Goal: Register for event/course

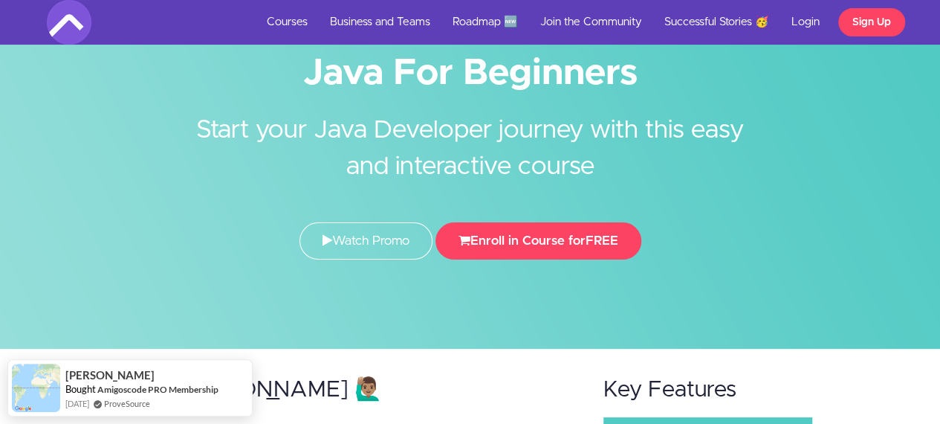
scroll to position [58, 0]
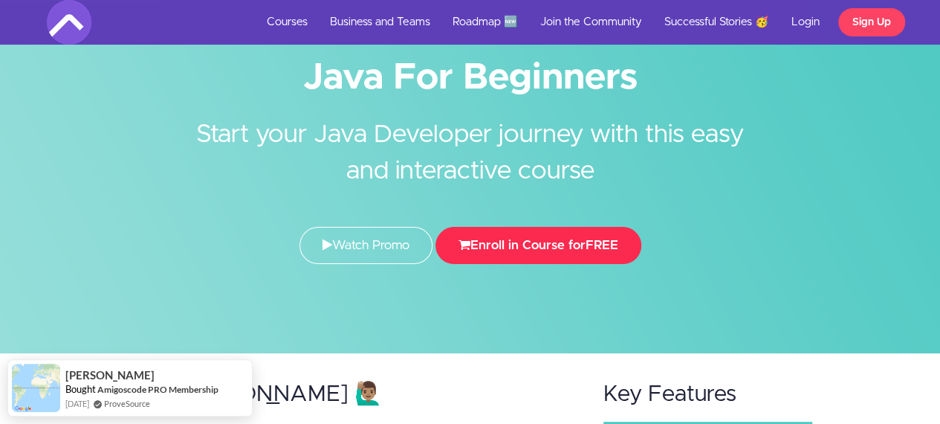
click at [556, 239] on button "Enroll in Course for FREE" at bounding box center [539, 245] width 206 height 37
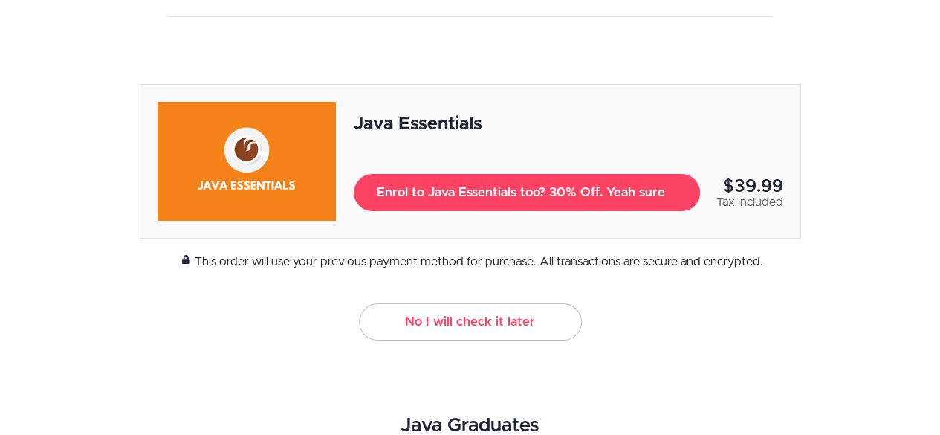
scroll to position [194, 0]
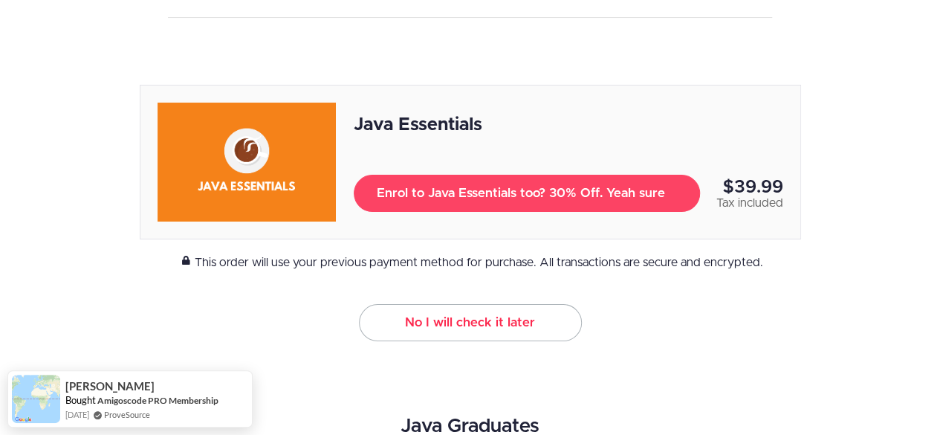
click at [505, 319] on link "No I will check it later" at bounding box center [470, 322] width 223 height 37
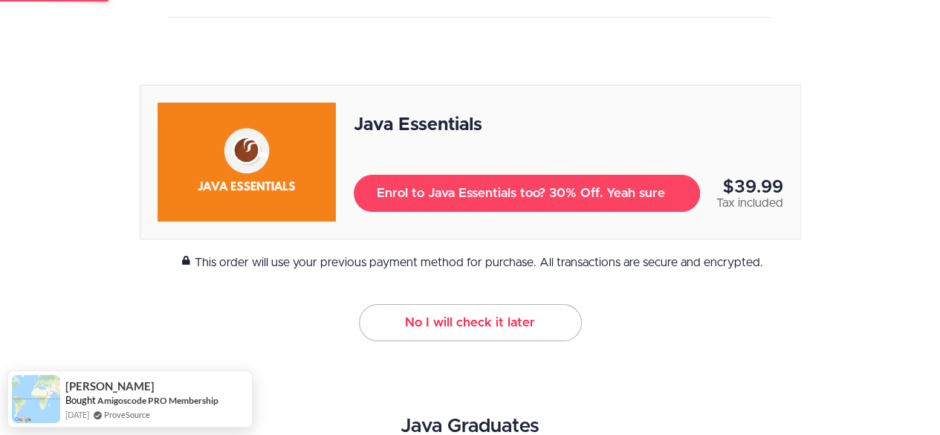
click at [505, 319] on link "No I will check it later" at bounding box center [470, 322] width 223 height 37
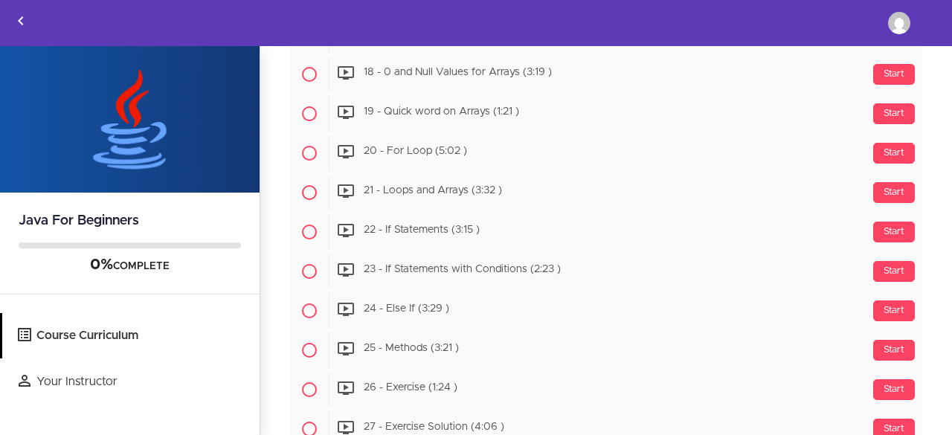
scroll to position [1850, 0]
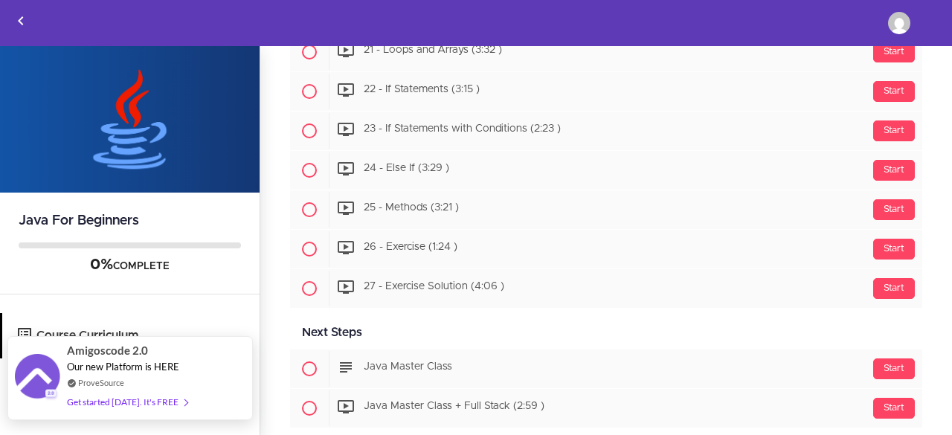
click at [168, 402] on div "Get started [DATE]. It's FREE" at bounding box center [127, 401] width 120 height 17
